Goal: Check status: Check status

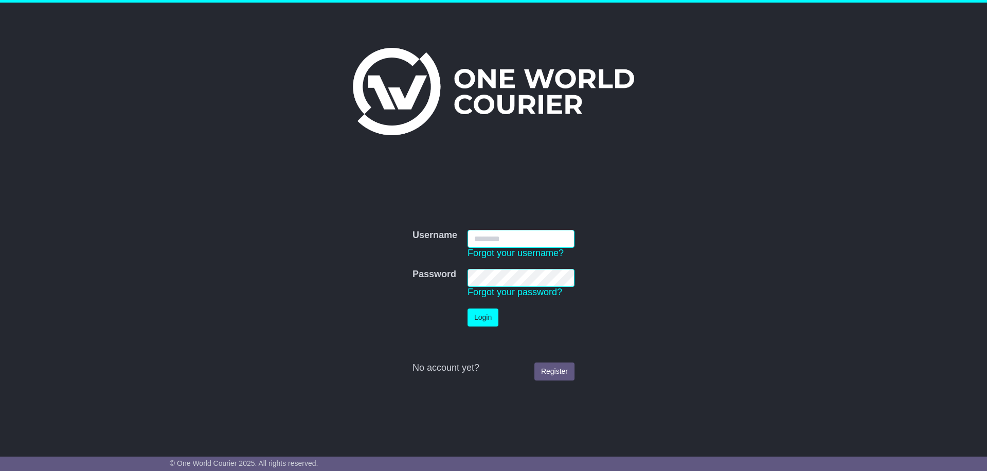
type input "**********"
click at [487, 315] on button "Login" at bounding box center [483, 318] width 31 height 18
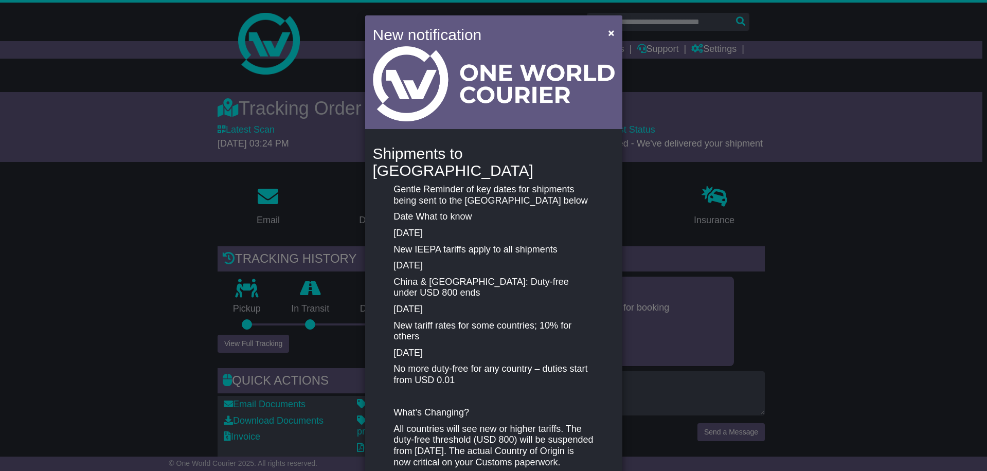
click at [599, 25] on div "×" at bounding box center [609, 34] width 21 height 23
click at [605, 31] on button "×" at bounding box center [611, 32] width 16 height 21
click at [608, 33] on span "×" at bounding box center [611, 33] width 6 height 12
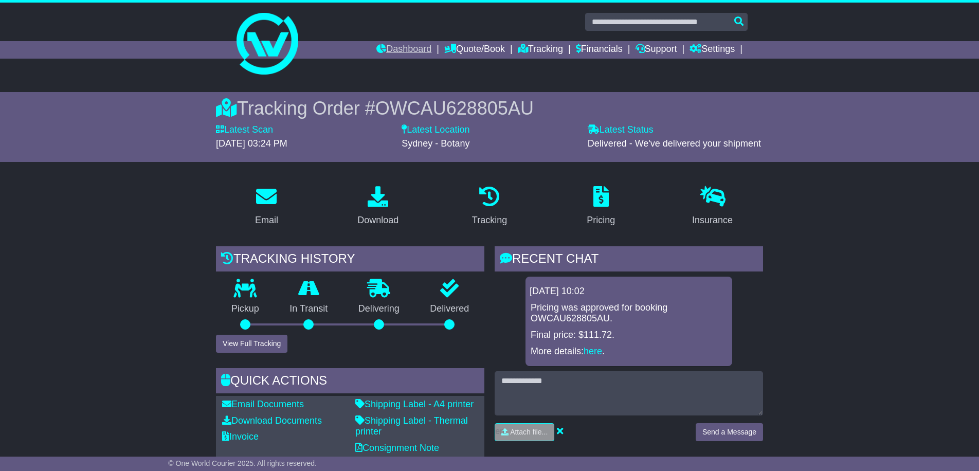
click at [400, 53] on link "Dashboard" at bounding box center [404, 49] width 55 height 17
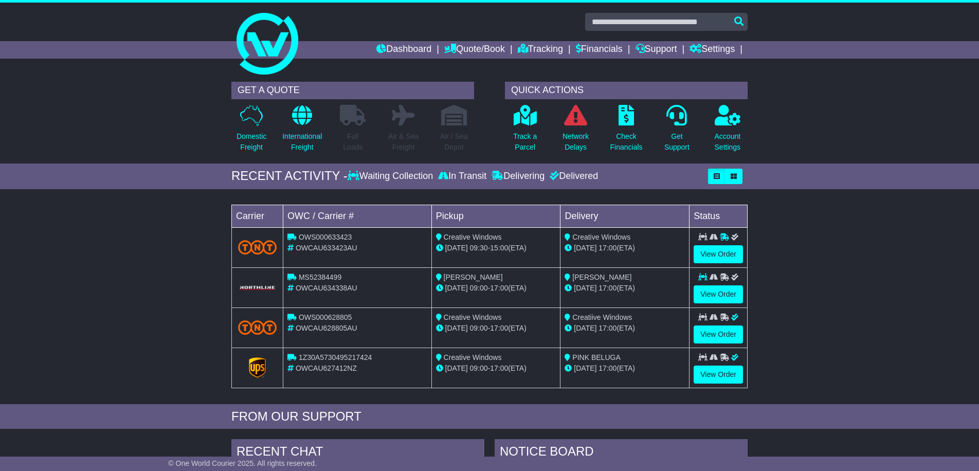
scroll to position [12, 0]
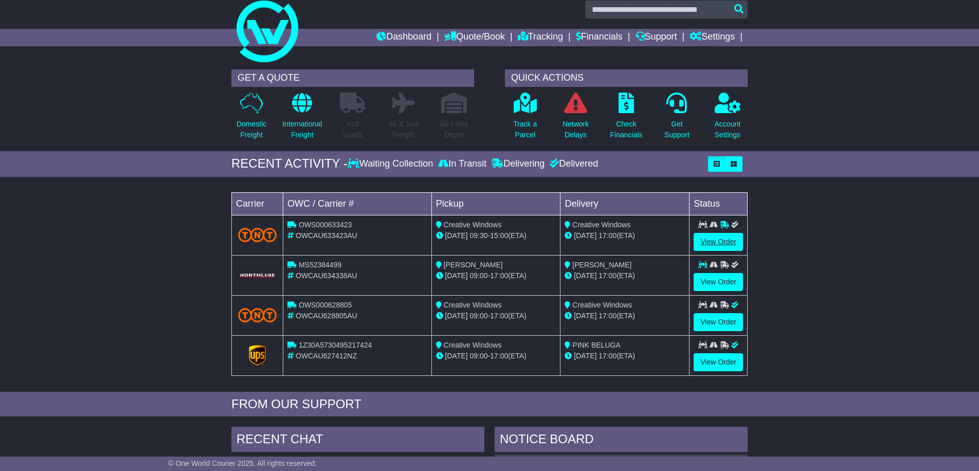
click at [727, 241] on link "View Order" at bounding box center [718, 242] width 49 height 18
